Goal: Task Accomplishment & Management: Complete application form

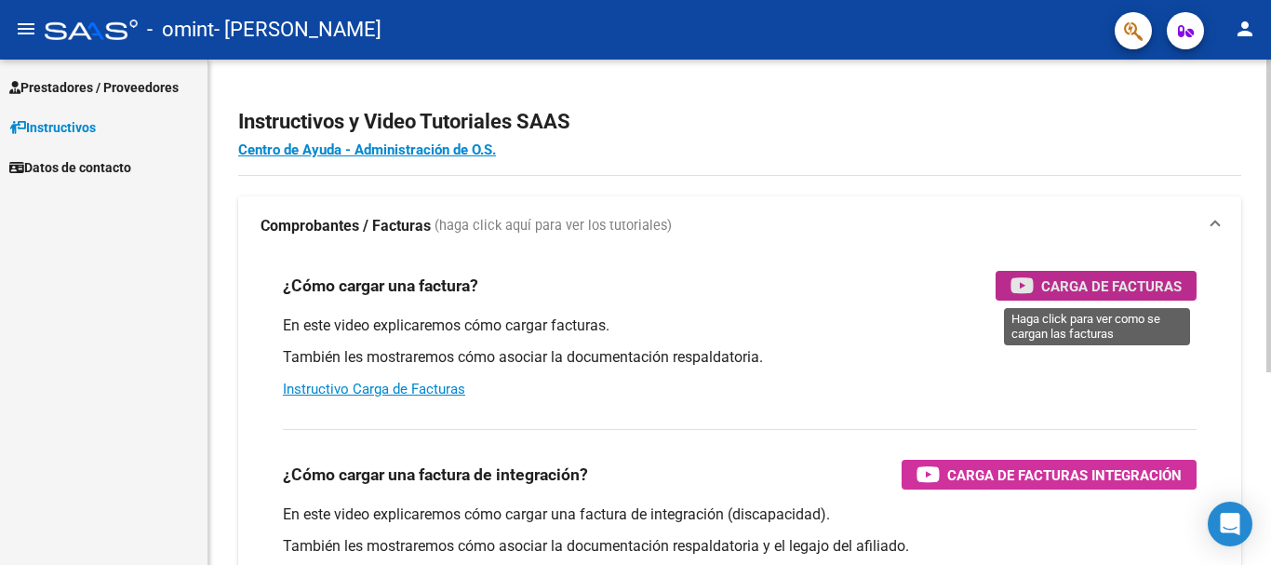
click at [1034, 273] on div "Carga de Facturas" at bounding box center [1096, 286] width 171 height 30
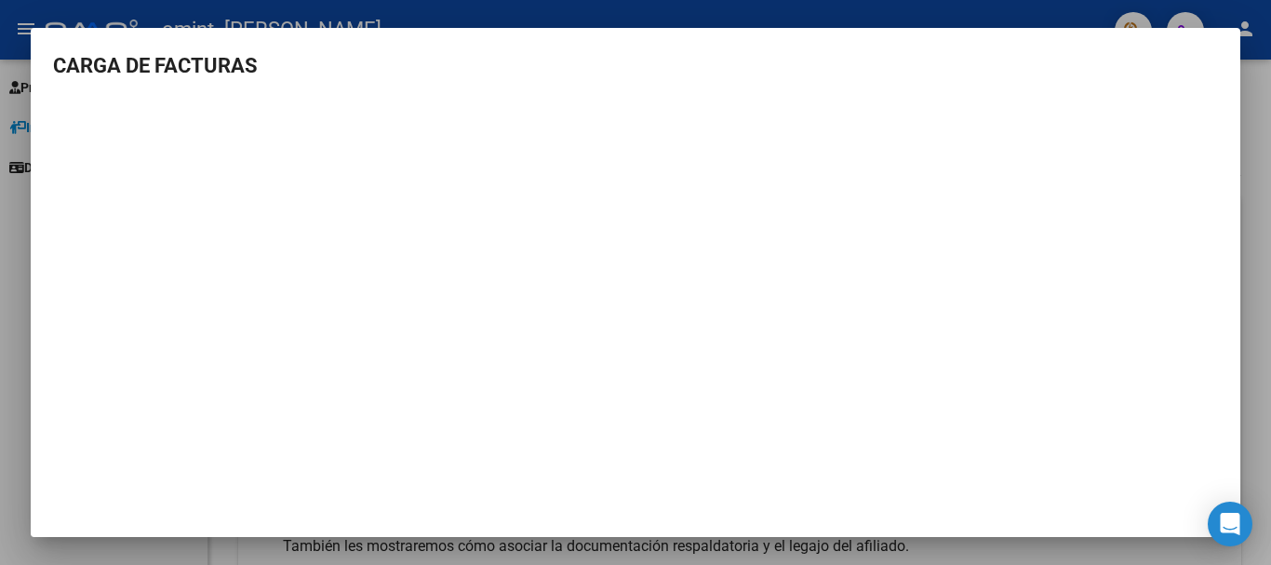
click at [1253, 128] on div at bounding box center [635, 282] width 1271 height 565
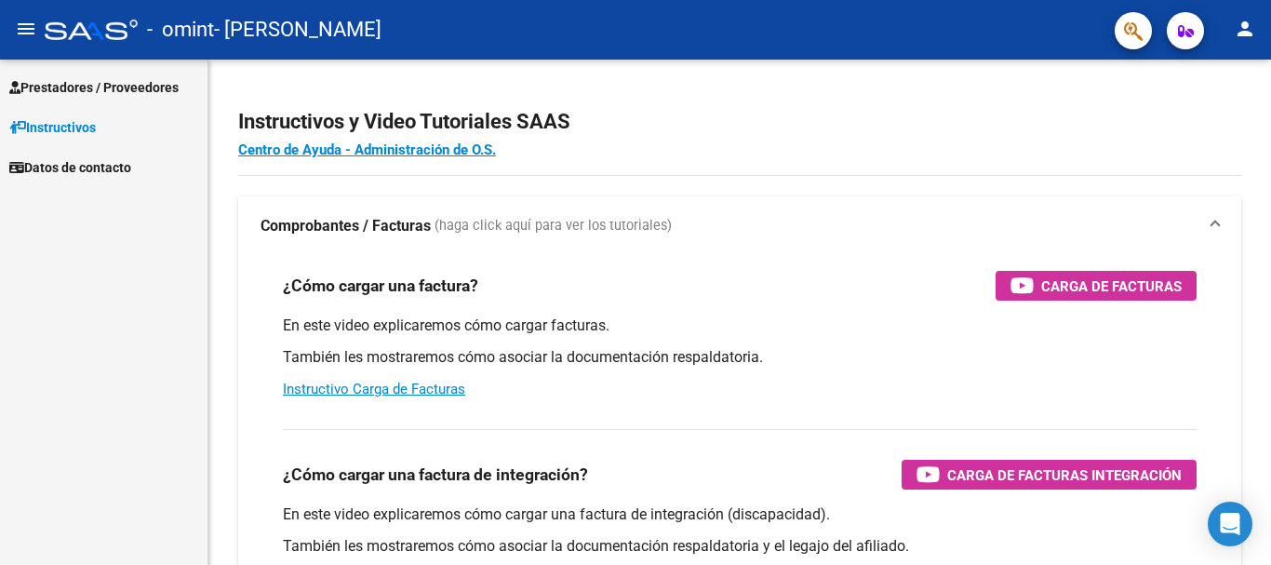
click at [83, 92] on span "Prestadores / Proveedores" at bounding box center [93, 87] width 169 height 20
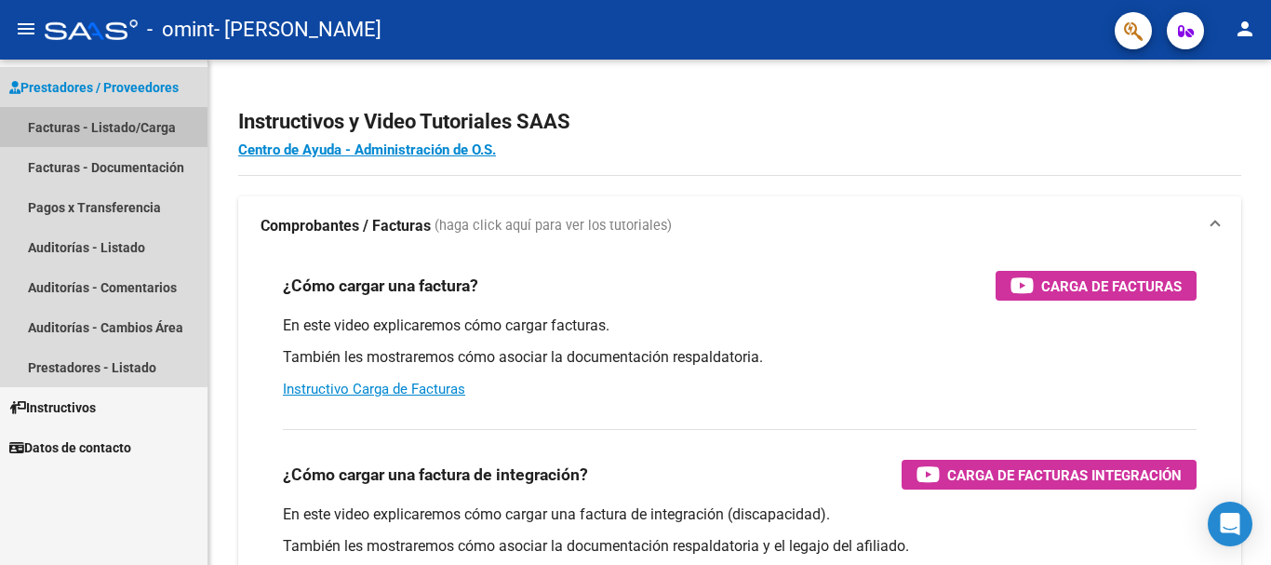
click at [86, 129] on link "Facturas - Listado/Carga" at bounding box center [104, 127] width 208 height 40
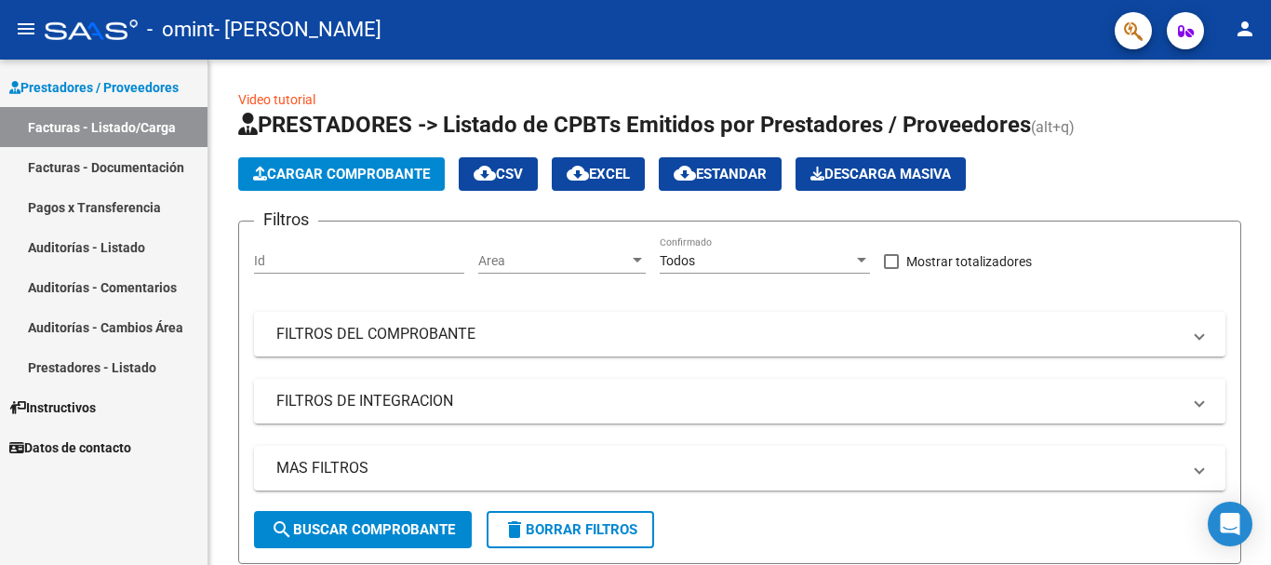
click at [60, 211] on link "Pagos x Transferencia" at bounding box center [104, 207] width 208 height 40
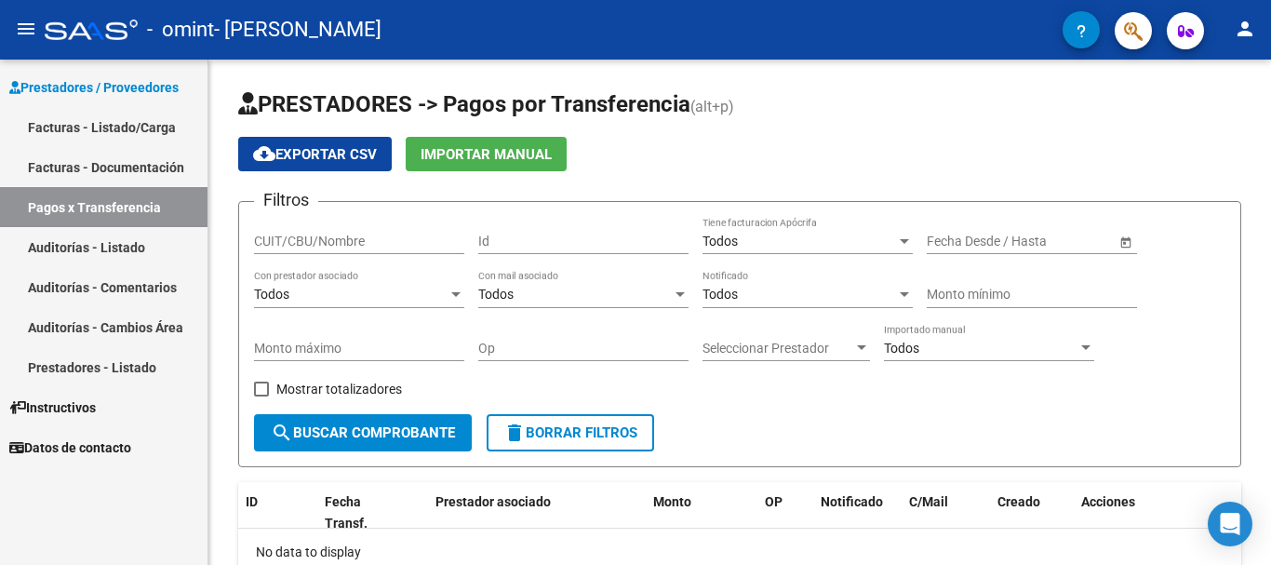
click at [120, 123] on link "Facturas - Listado/Carga" at bounding box center [104, 127] width 208 height 40
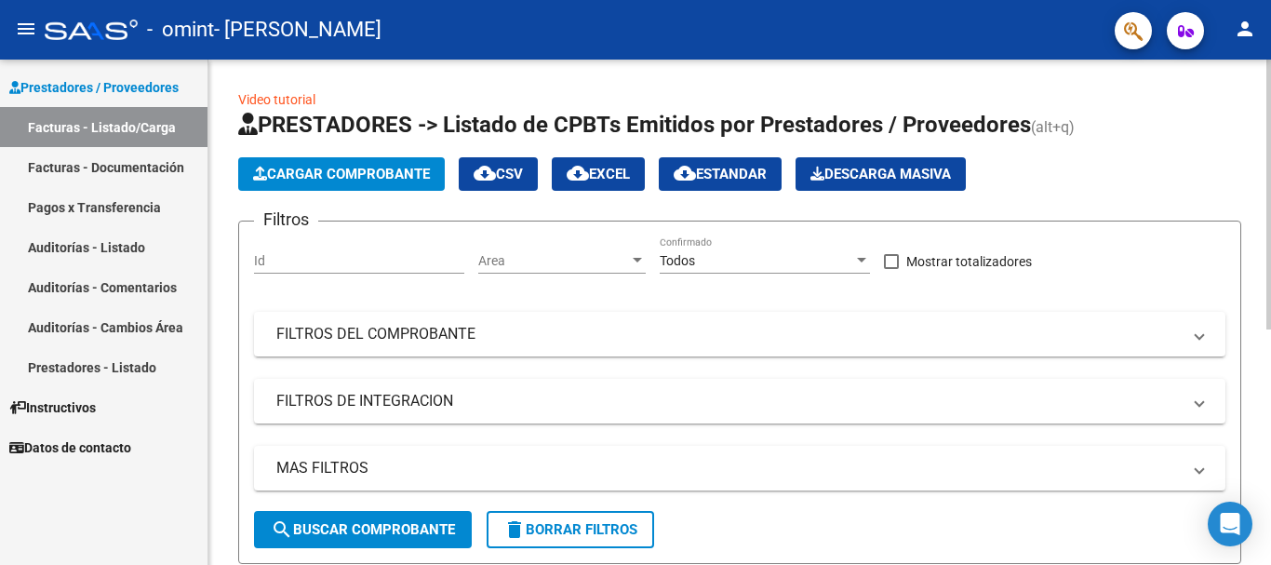
click at [349, 182] on span "Cargar Comprobante" at bounding box center [341, 174] width 177 height 17
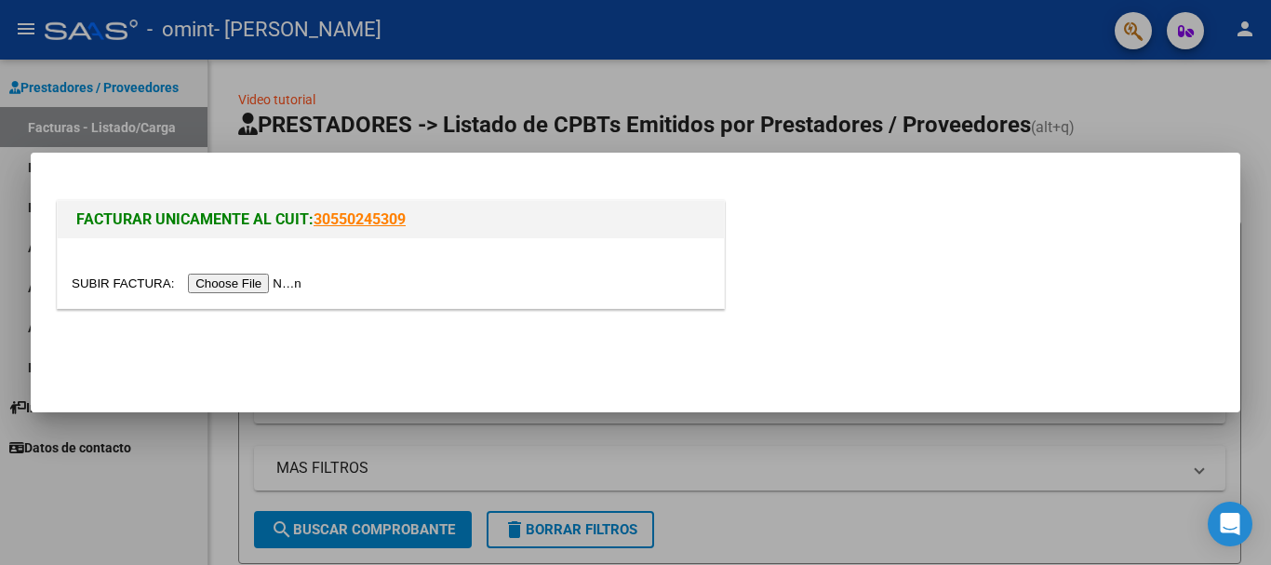
click at [239, 285] on input "file" at bounding box center [189, 284] width 235 height 20
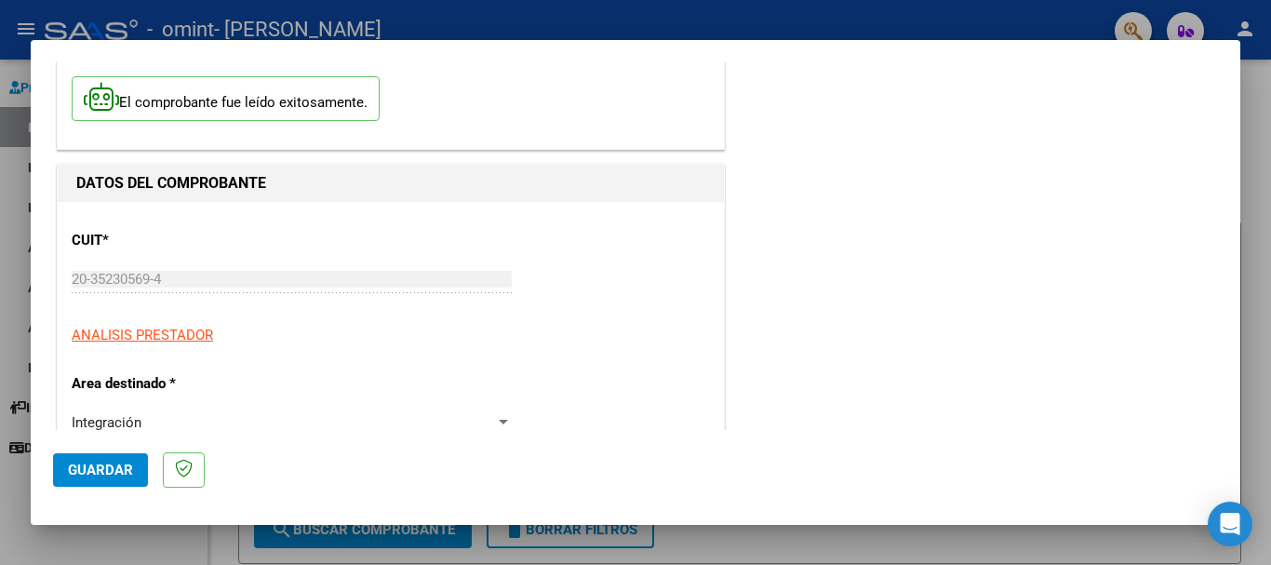
scroll to position [186, 0]
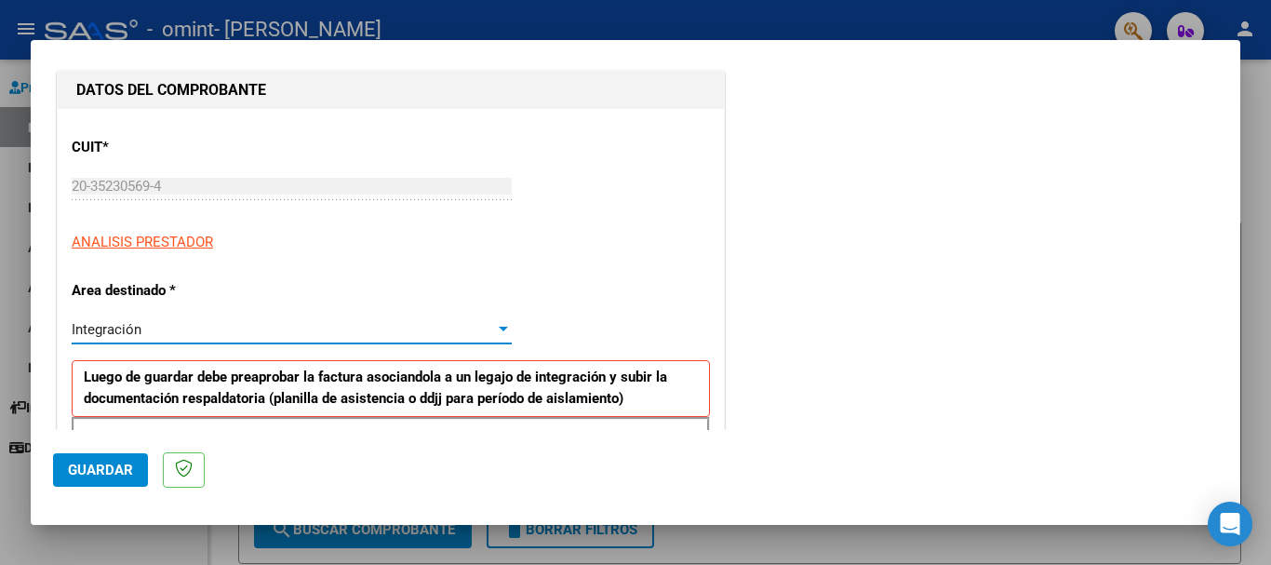
click at [475, 329] on div "Integración" at bounding box center [284, 329] width 424 height 17
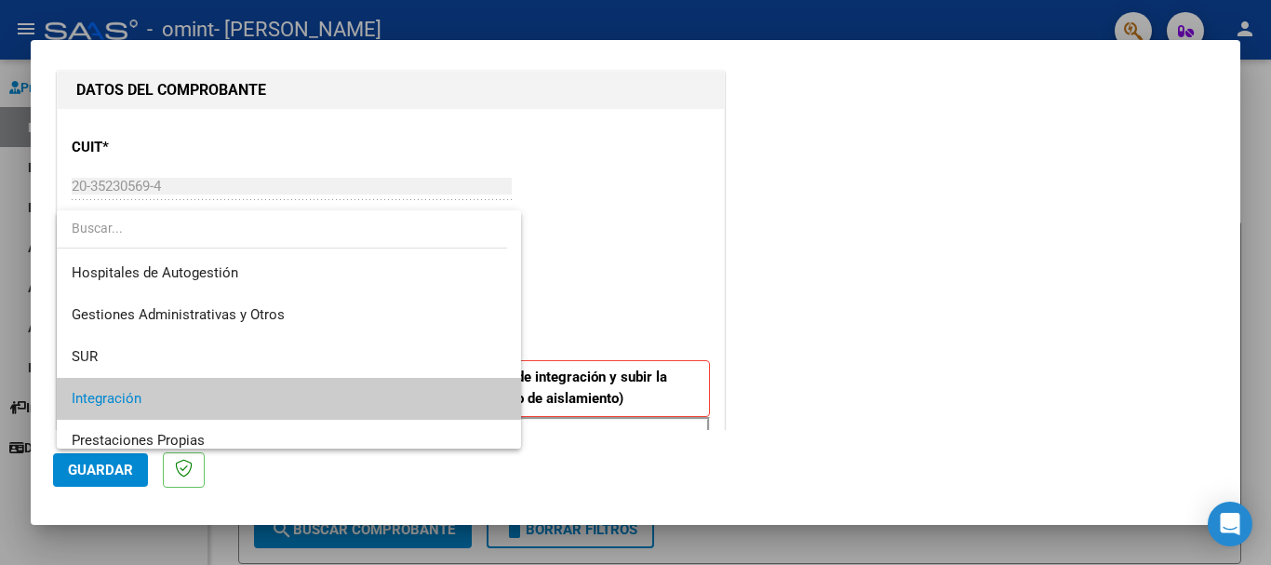
scroll to position [93, 0]
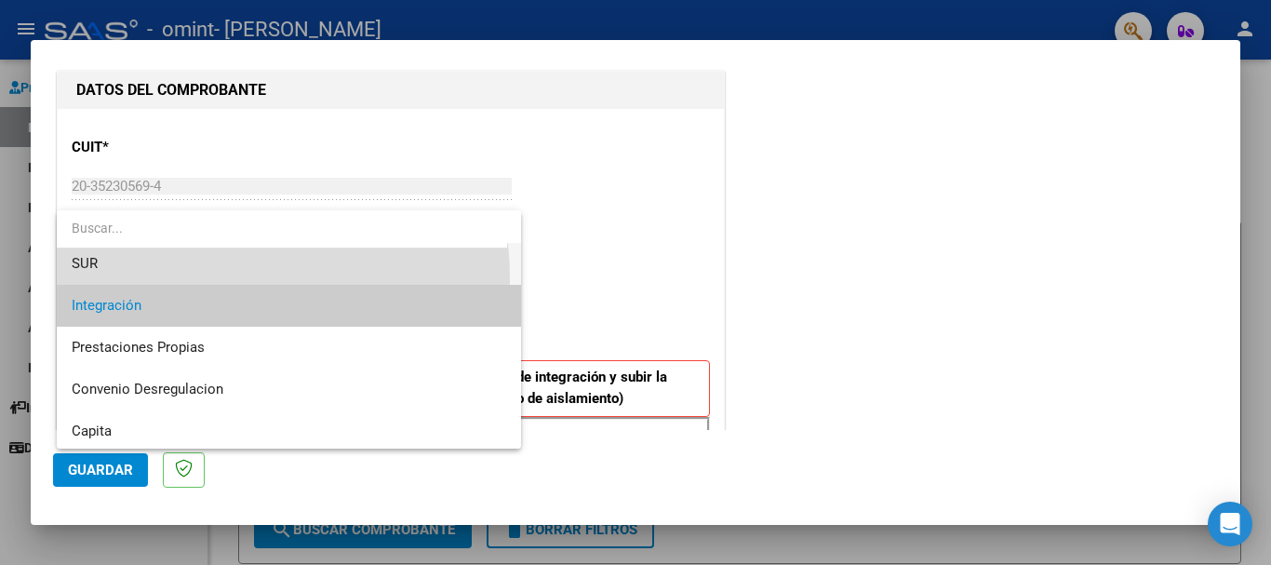
click at [223, 277] on span "SUR" at bounding box center [289, 264] width 435 height 42
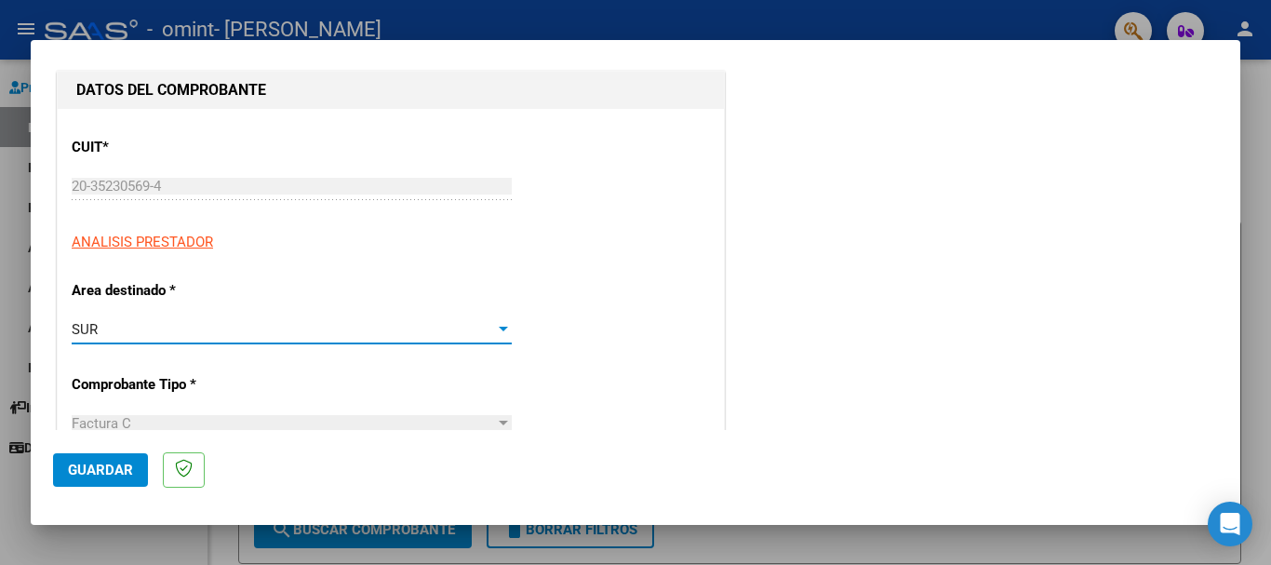
scroll to position [279, 0]
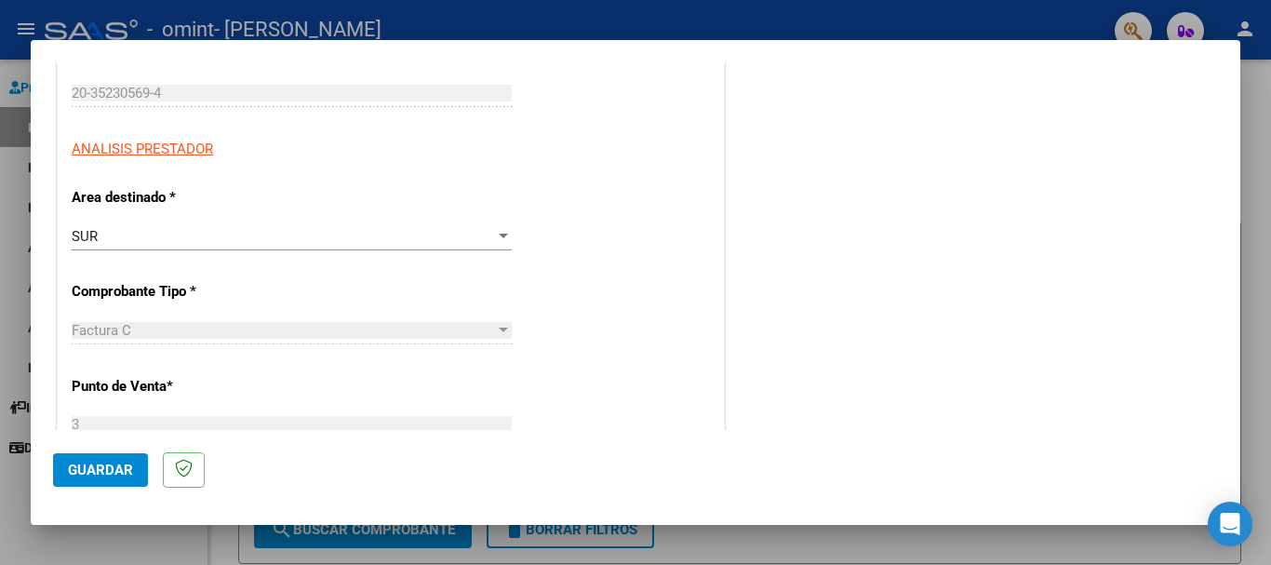
click at [411, 248] on div "SUR Seleccionar Area" at bounding box center [292, 236] width 440 height 28
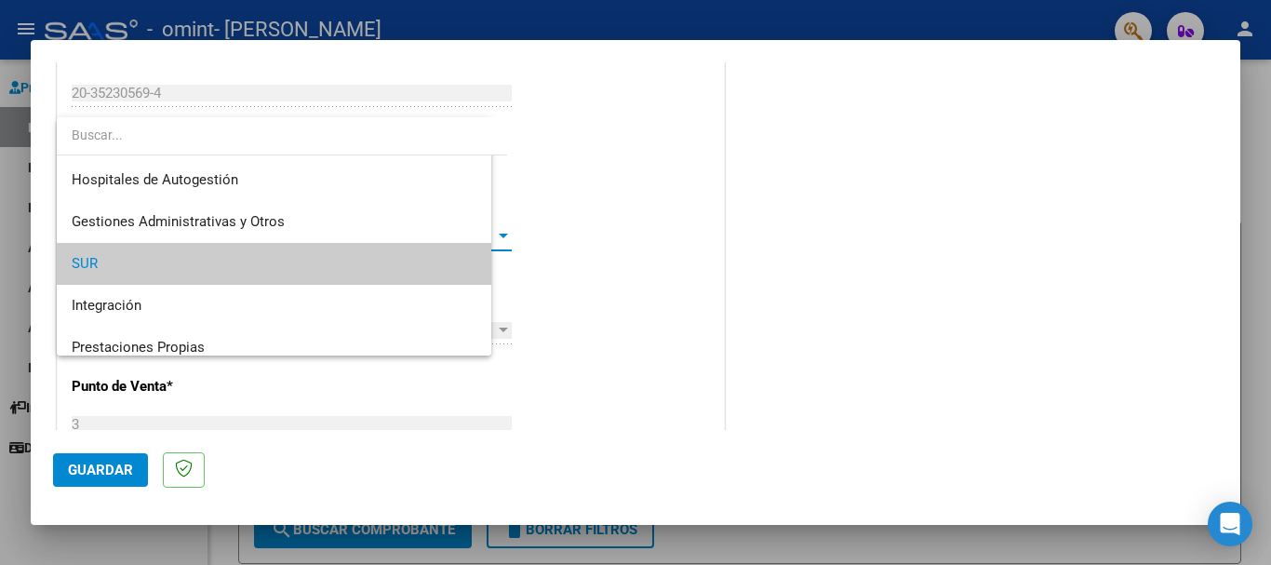
scroll to position [28, 0]
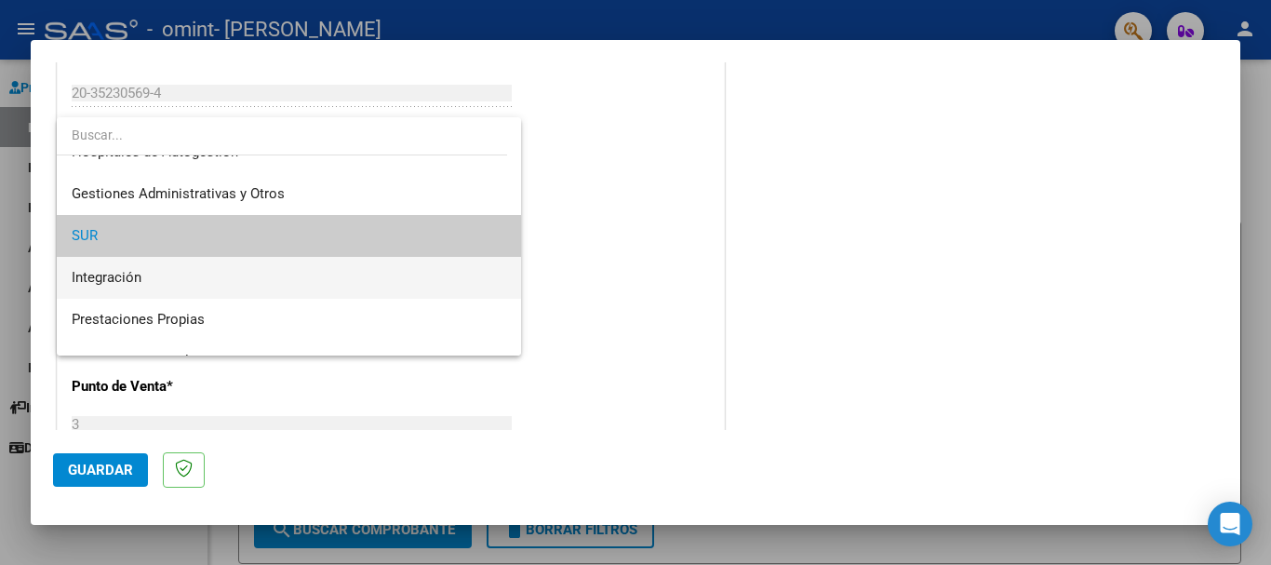
click at [382, 272] on span "Integración" at bounding box center [289, 278] width 435 height 42
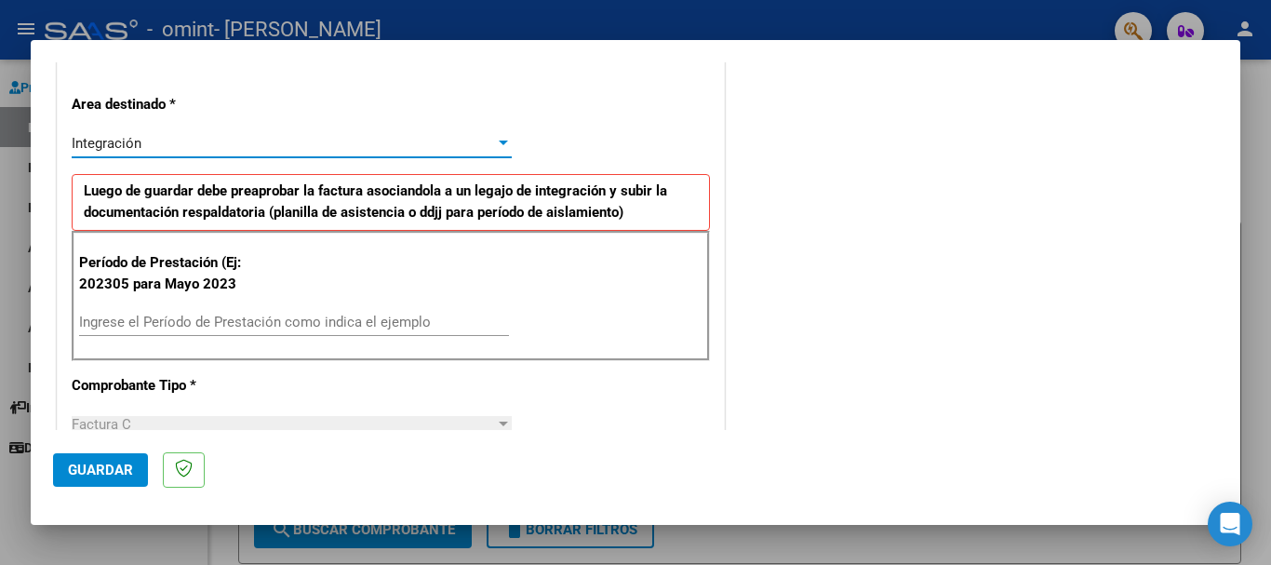
scroll to position [465, 0]
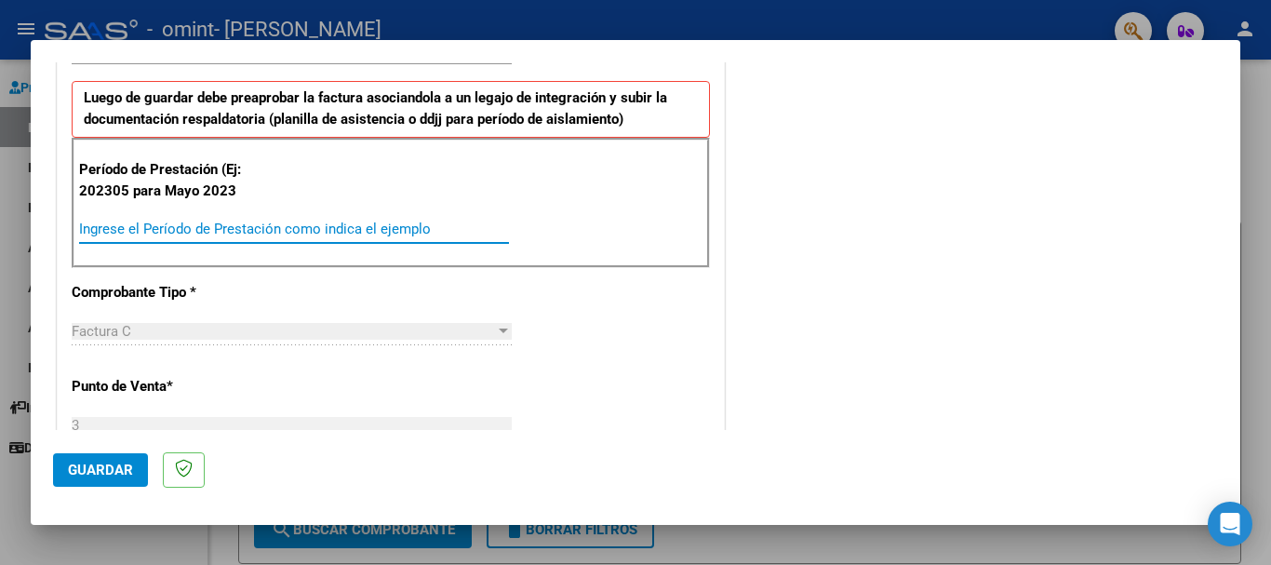
click at [246, 224] on input "Ingrese el Período de Prestación como indica el ejemplo" at bounding box center [294, 229] width 430 height 17
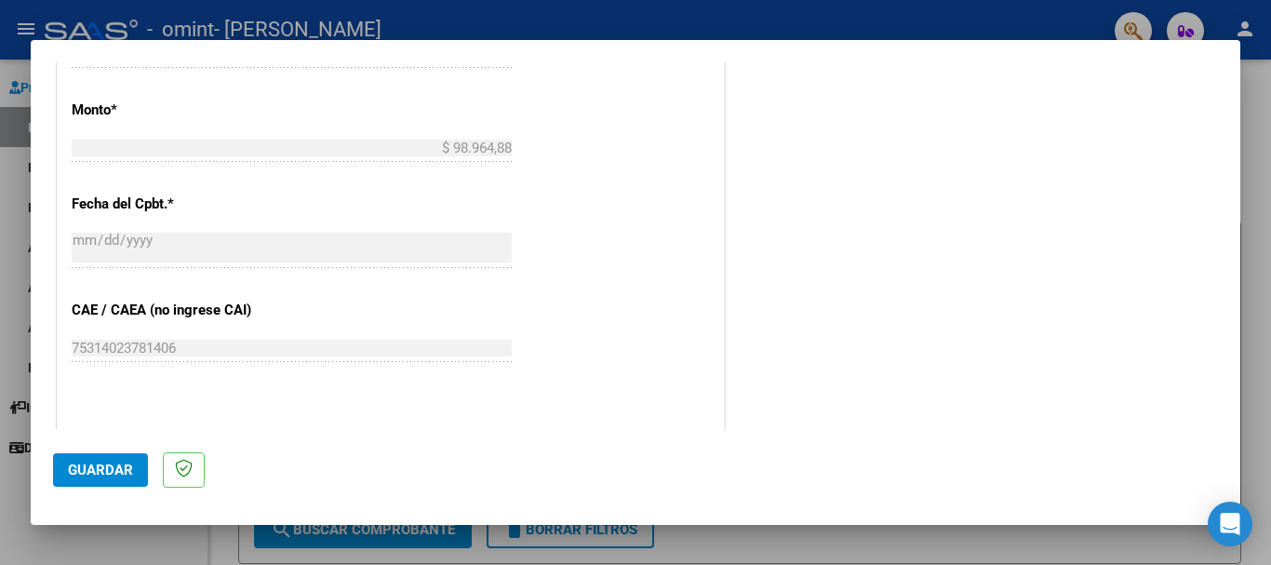
scroll to position [1024, 0]
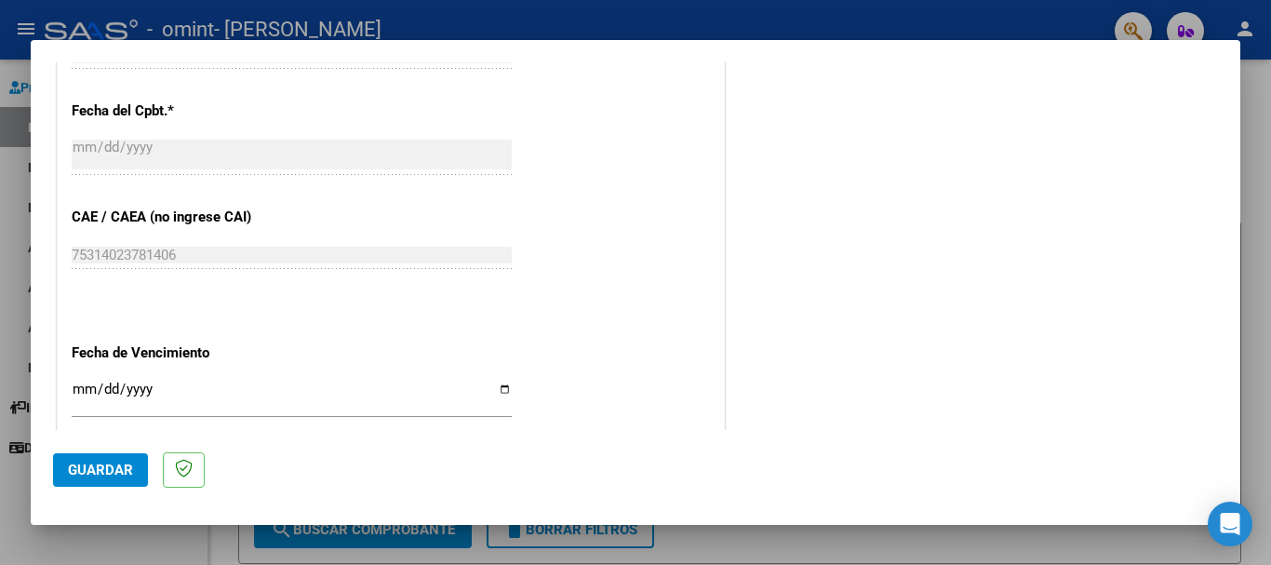
type input "202507"
click at [496, 388] on input "Ingresar la fecha" at bounding box center [292, 397] width 440 height 30
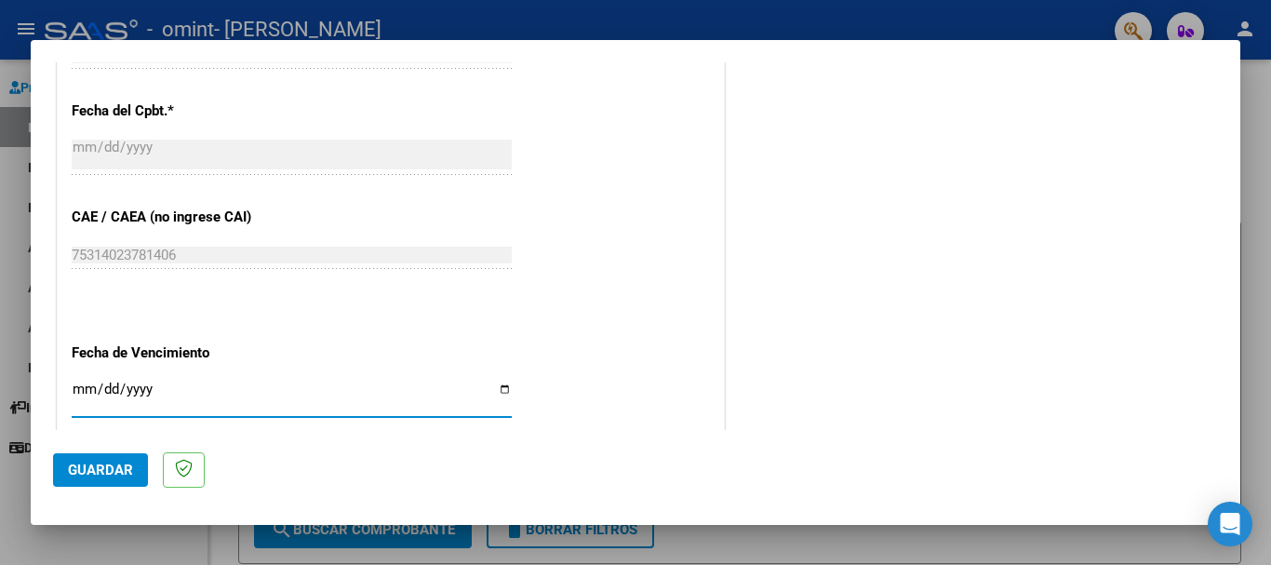
type input "[DATE]"
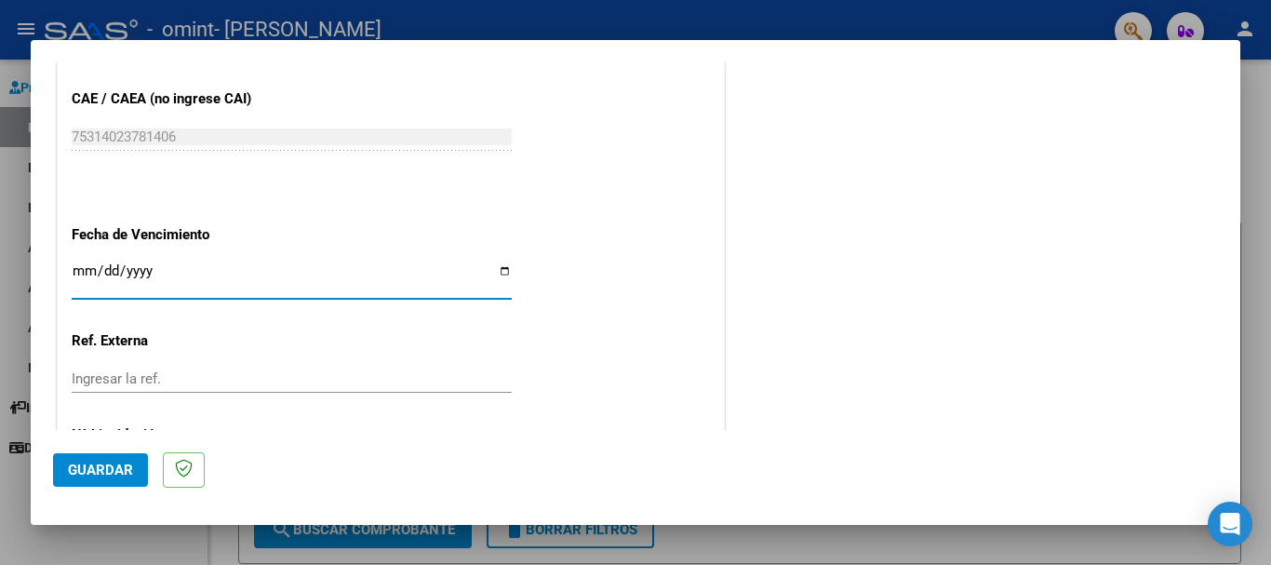
scroll to position [1235, 0]
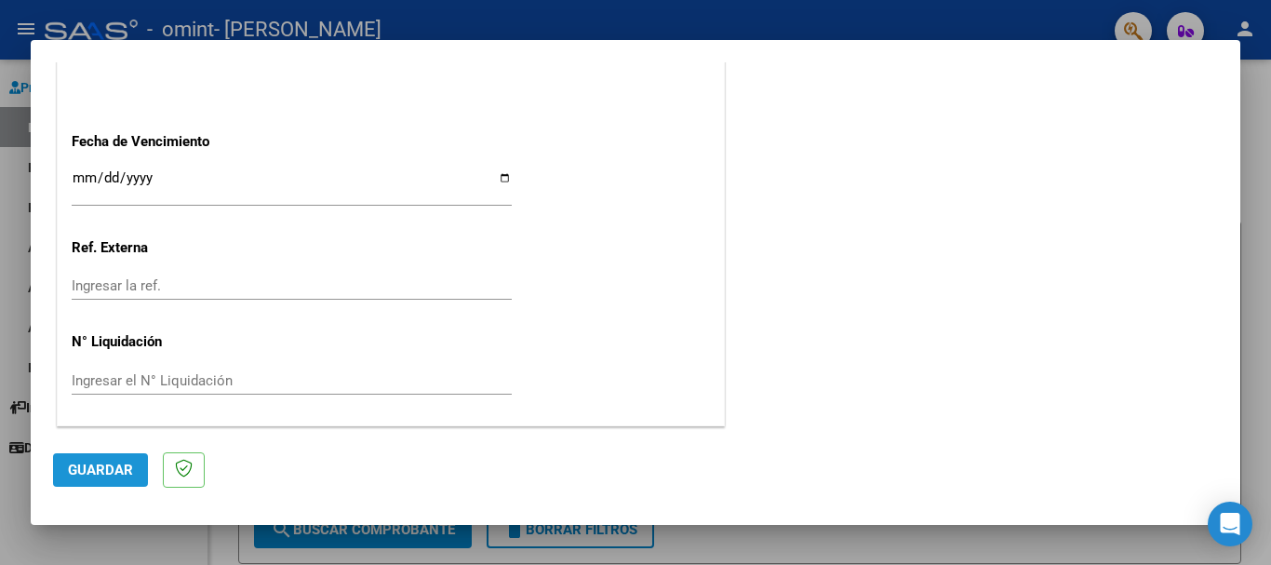
click at [102, 469] on span "Guardar" at bounding box center [100, 470] width 65 height 17
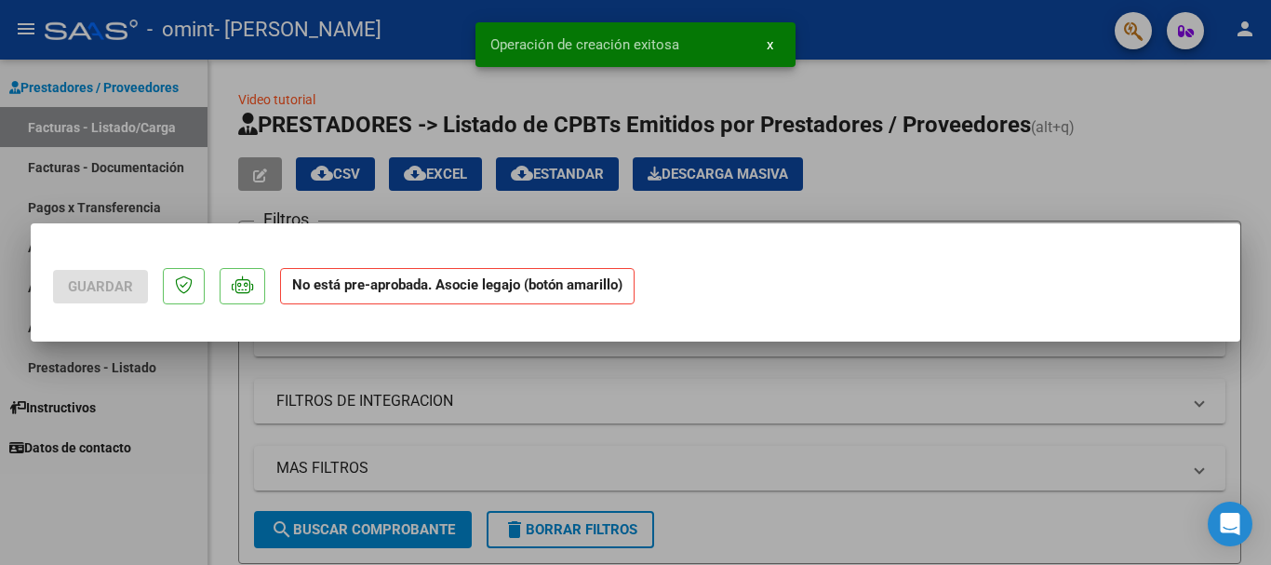
scroll to position [0, 0]
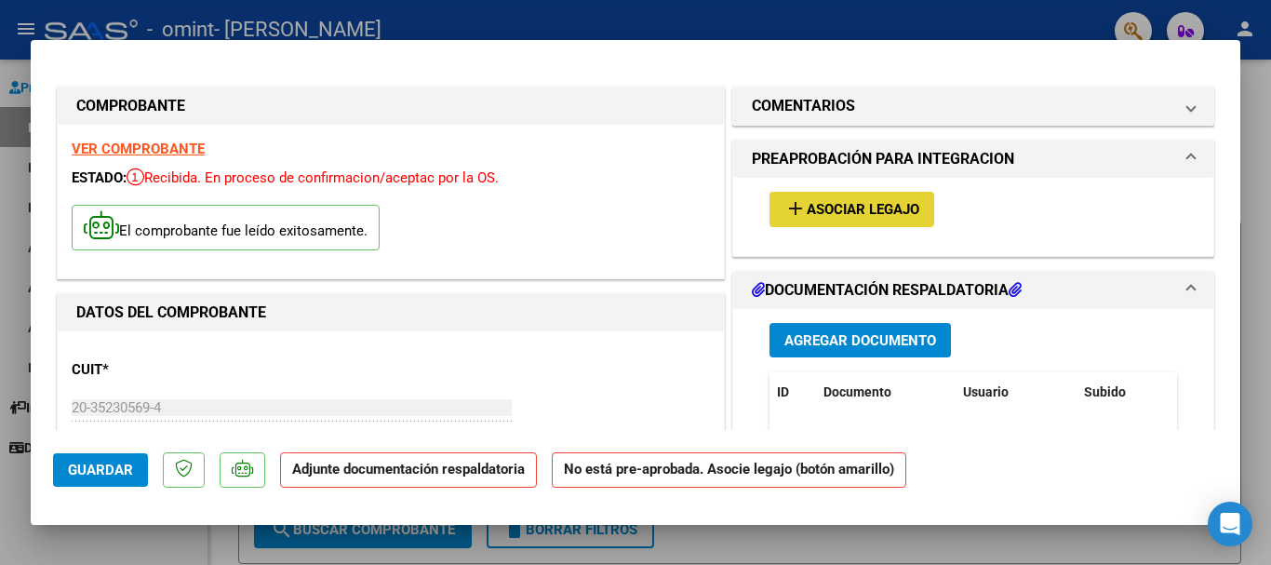
click at [821, 213] on span "Asociar Legajo" at bounding box center [863, 210] width 113 height 17
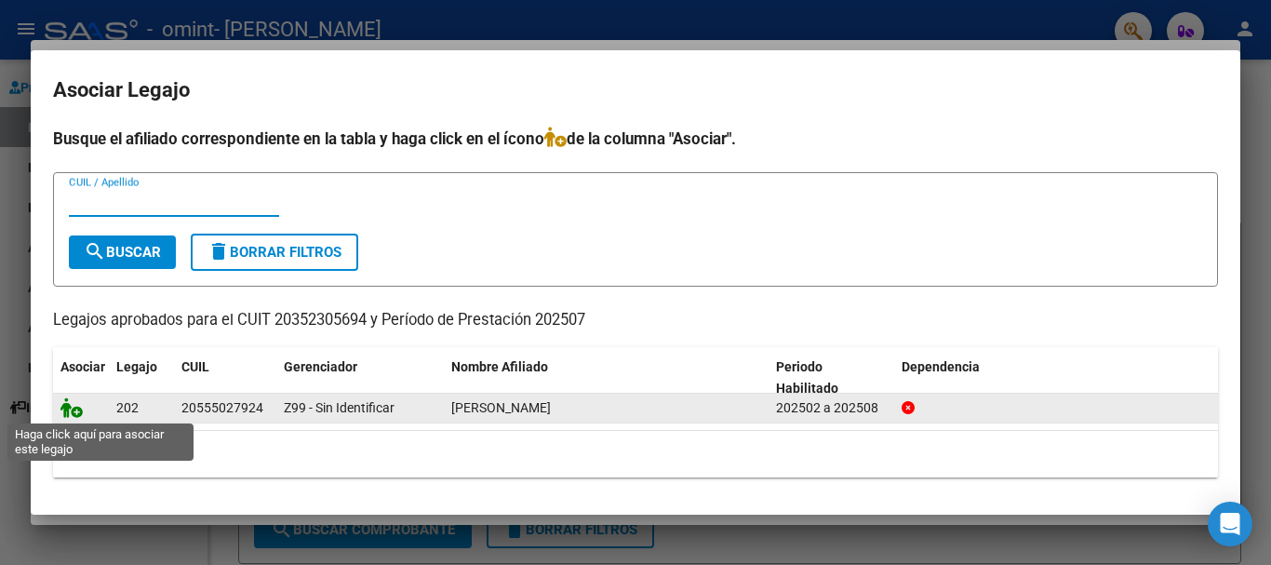
click at [74, 413] on icon at bounding box center [72, 407] width 22 height 20
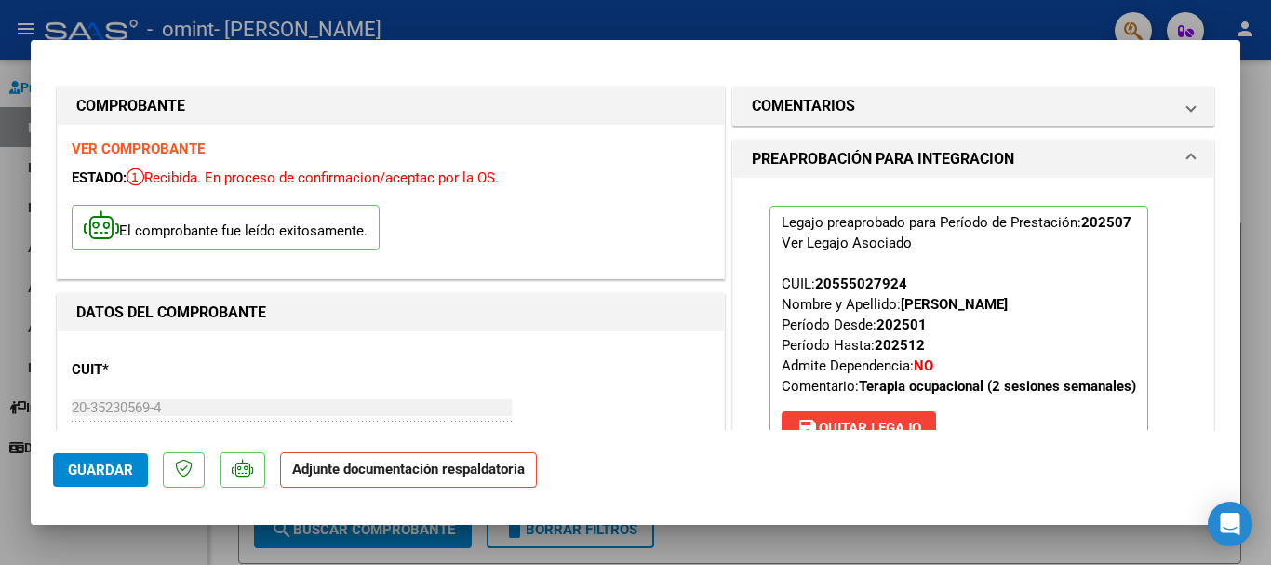
scroll to position [186, 0]
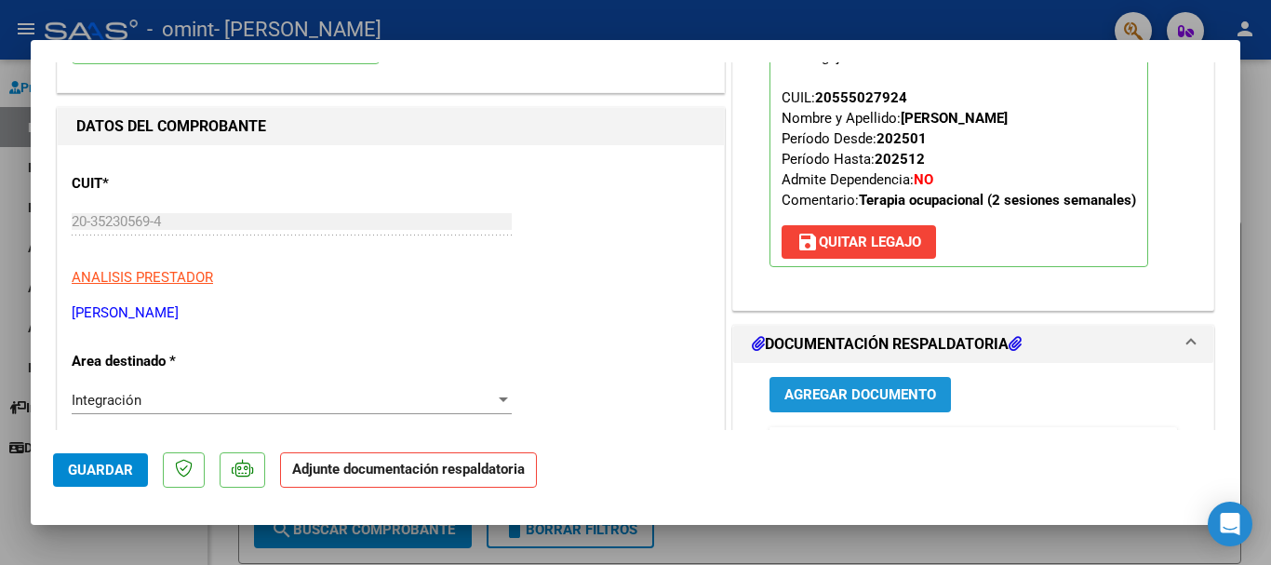
click at [790, 392] on span "Agregar Documento" at bounding box center [861, 395] width 152 height 17
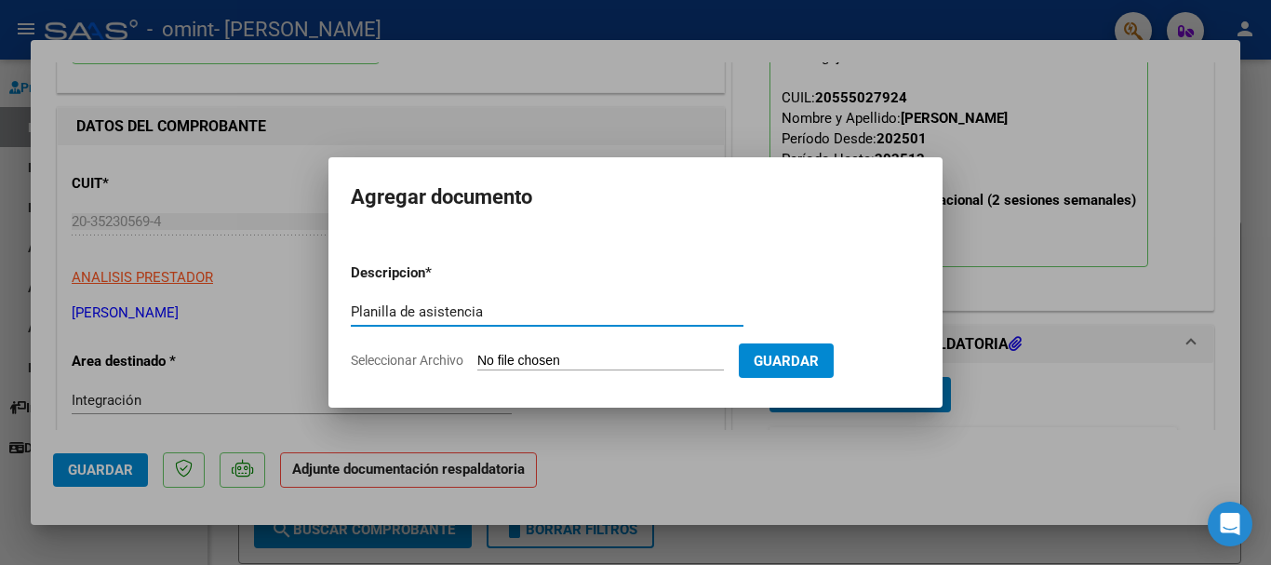
type input "Planilla de asistencia"
click at [635, 359] on input "Seleccionar Archivo" at bounding box center [600, 362] width 247 height 18
type input "C:\fakepath\[PERSON_NAME].pdf"
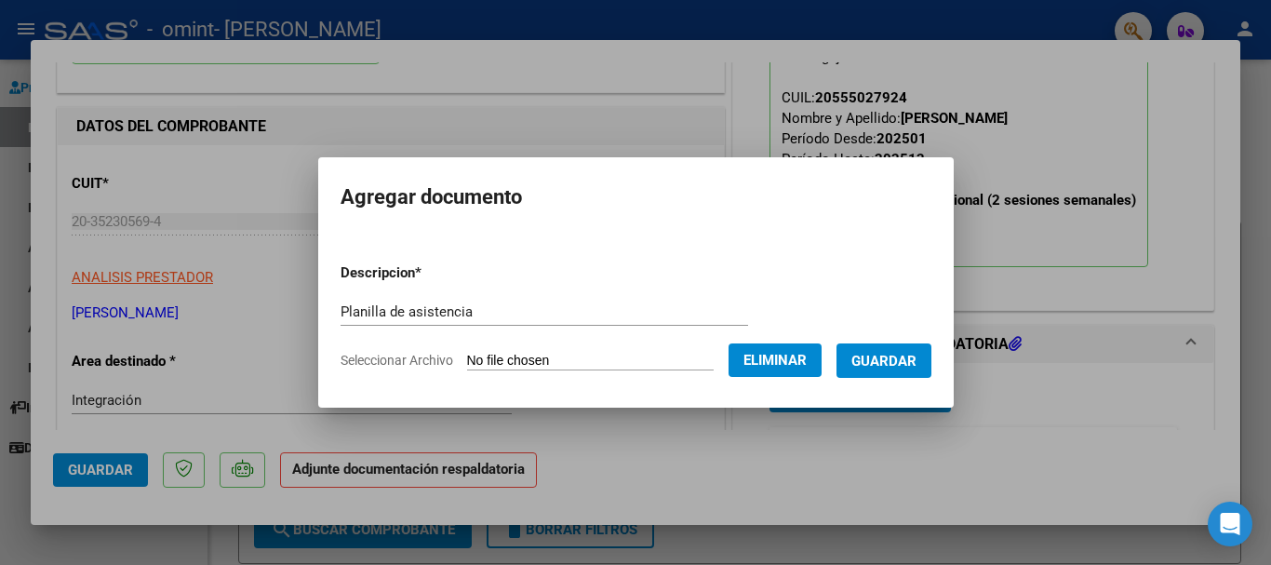
click at [894, 368] on span "Guardar" at bounding box center [884, 361] width 65 height 17
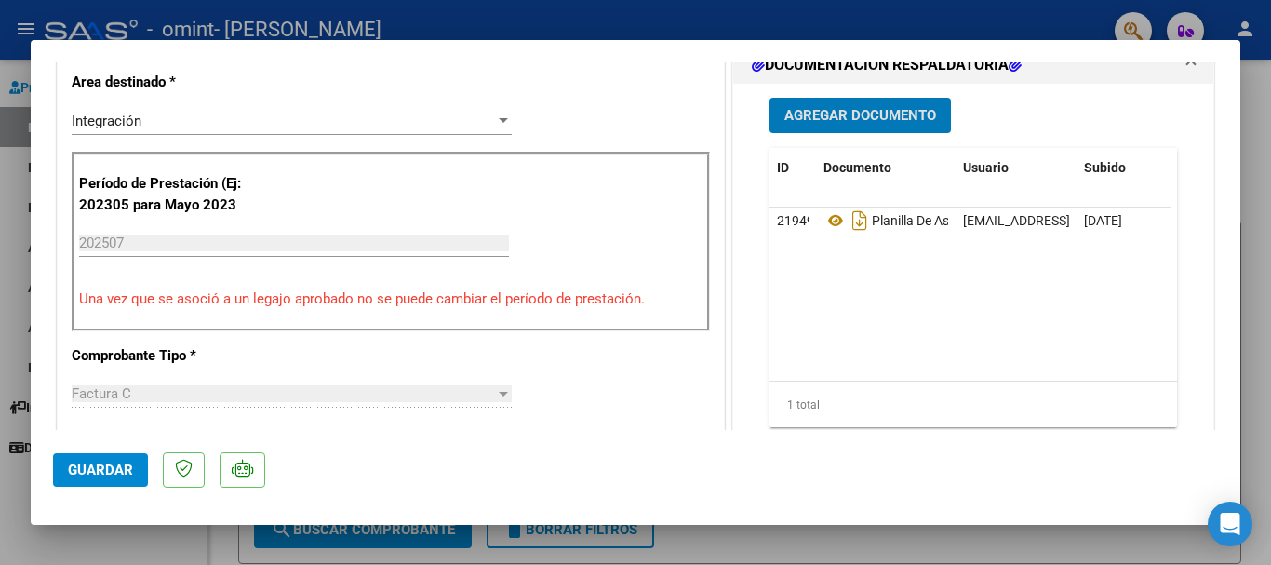
scroll to position [745, 0]
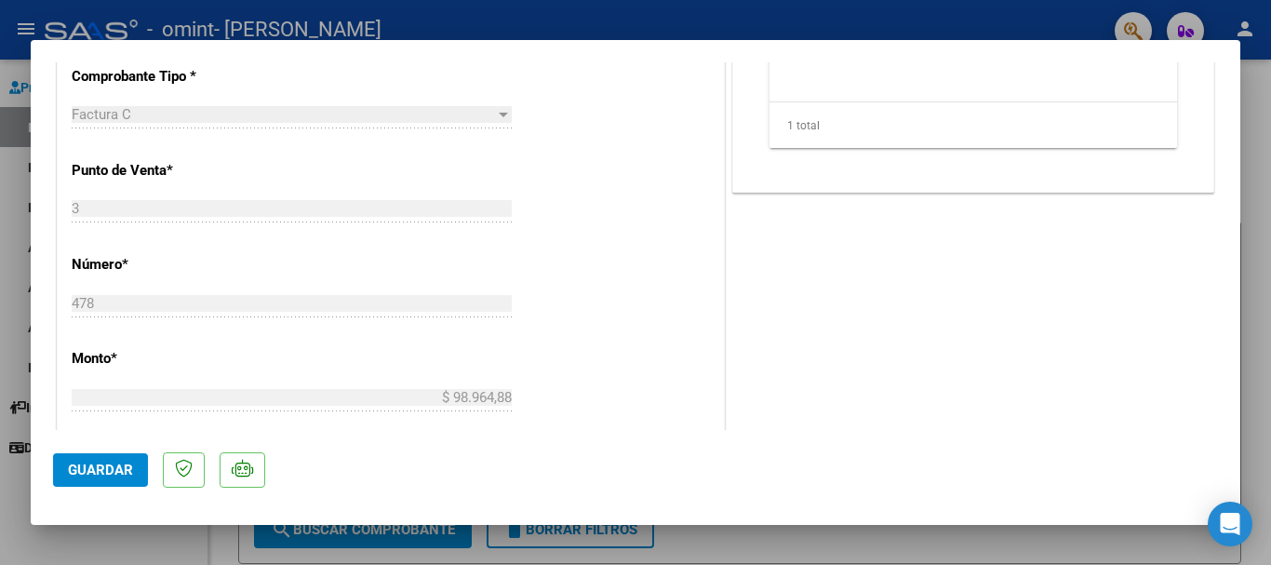
click at [87, 470] on span "Guardar" at bounding box center [100, 470] width 65 height 17
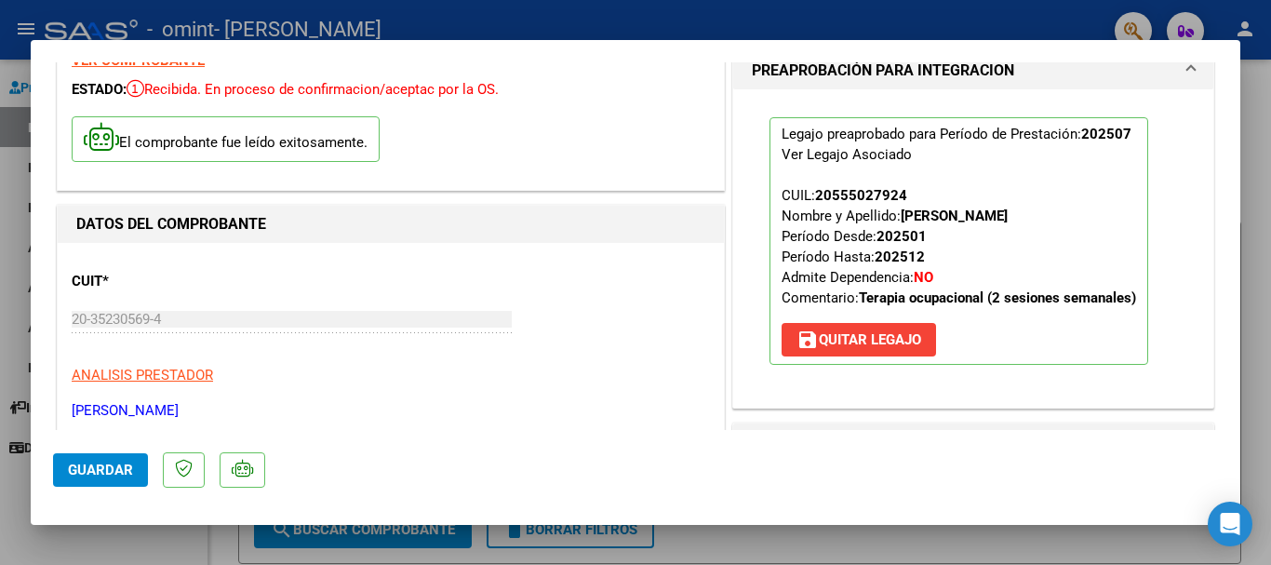
scroll to position [368, 0]
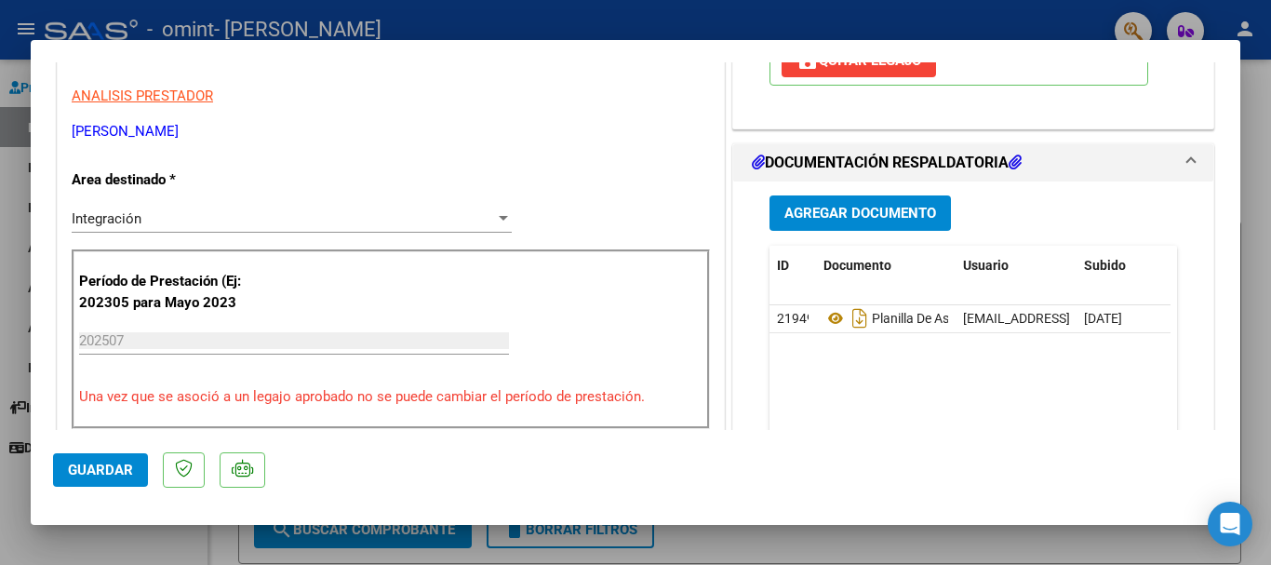
click at [105, 474] on span "Guardar" at bounding box center [100, 470] width 65 height 17
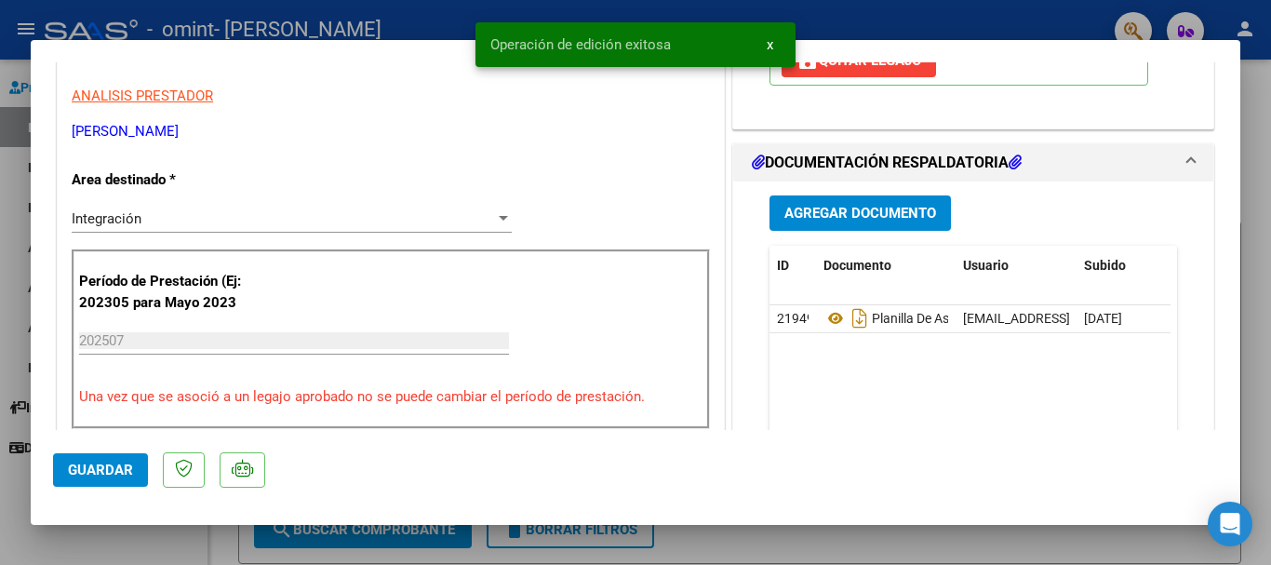
drag, startPoint x: 767, startPoint y: 41, endPoint x: 781, endPoint y: 45, distance: 14.4
click at [768, 41] on span "x" at bounding box center [770, 44] width 7 height 17
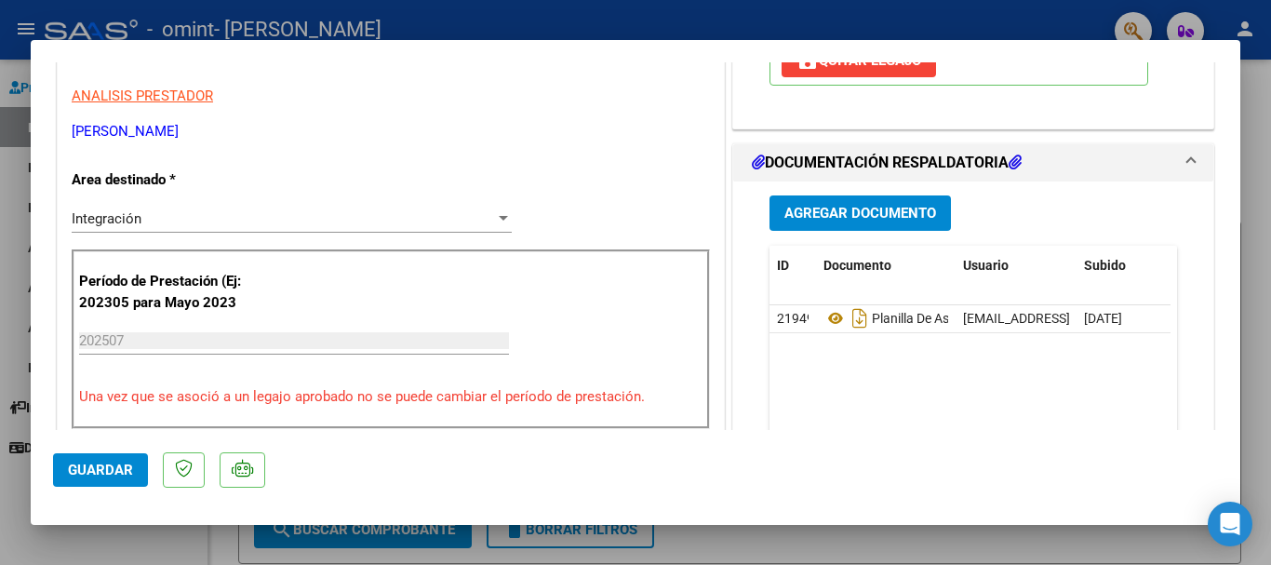
scroll to position [0, 0]
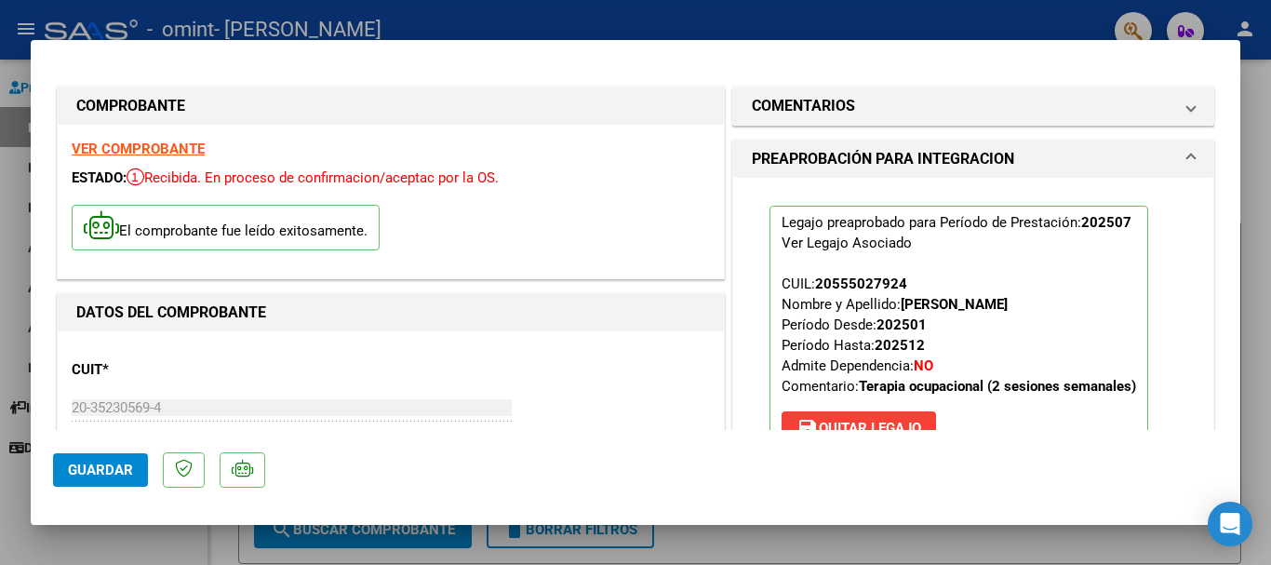
click at [1252, 380] on div at bounding box center [635, 282] width 1271 height 565
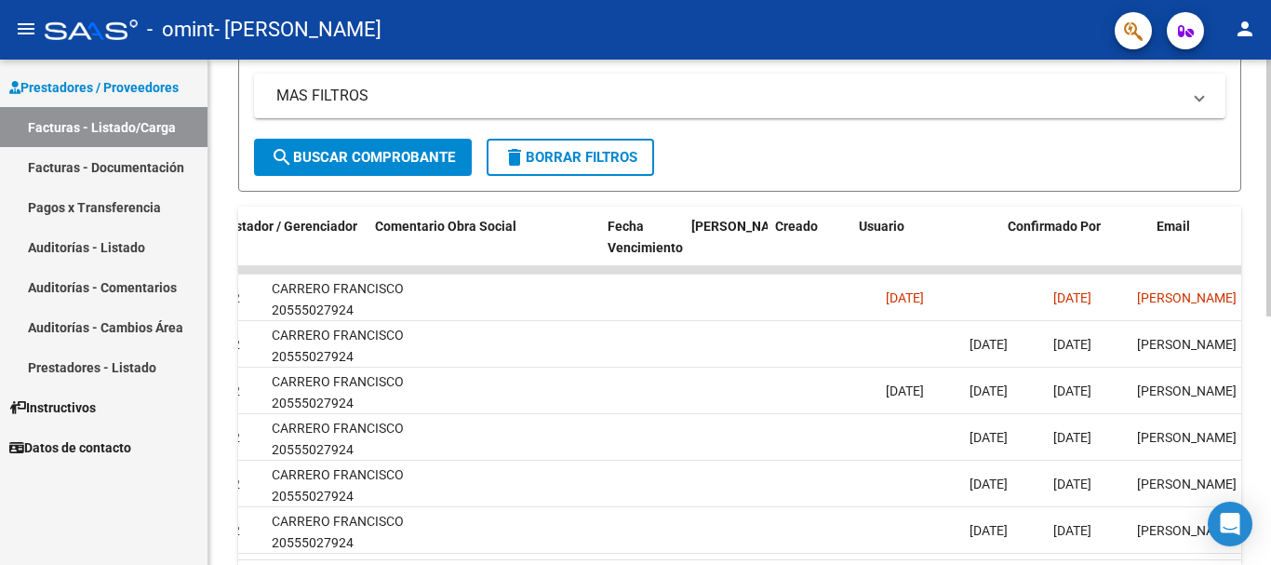
scroll to position [0, 2921]
